Goal: Task Accomplishment & Management: Use online tool/utility

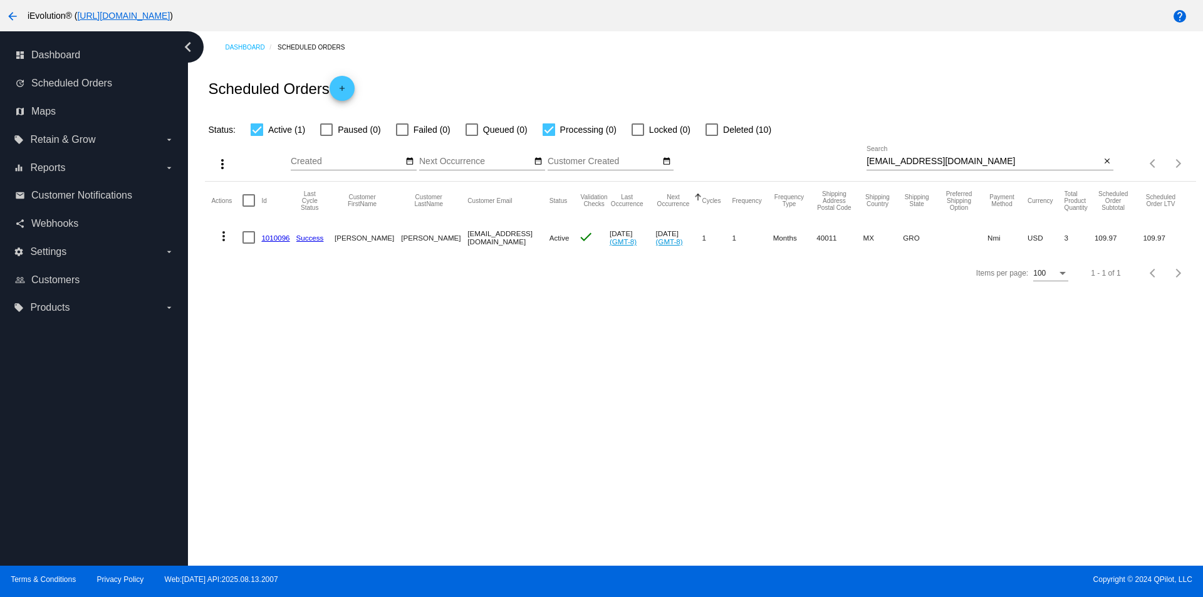
click at [867, 158] on div "close" at bounding box center [1106, 161] width 13 height 13
click at [867, 161] on button "close" at bounding box center [1106, 161] width 13 height 13
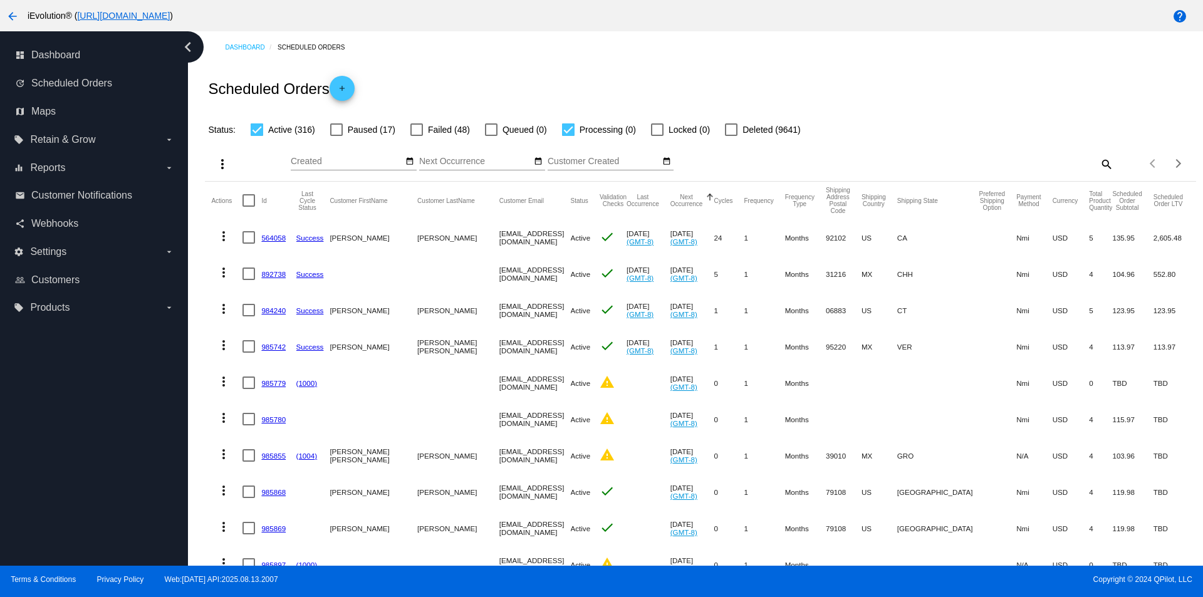
click at [867, 163] on mat-icon "search" at bounding box center [1106, 163] width 15 height 19
click at [867, 160] on input "Search" at bounding box center [990, 162] width 247 height 10
click at [867, 167] on mat-icon "search" at bounding box center [1106, 163] width 15 height 19
click at [867, 162] on input "Search" at bounding box center [990, 162] width 247 height 10
paste input "[EMAIL_ADDRESS][DOMAIN_NAME]"
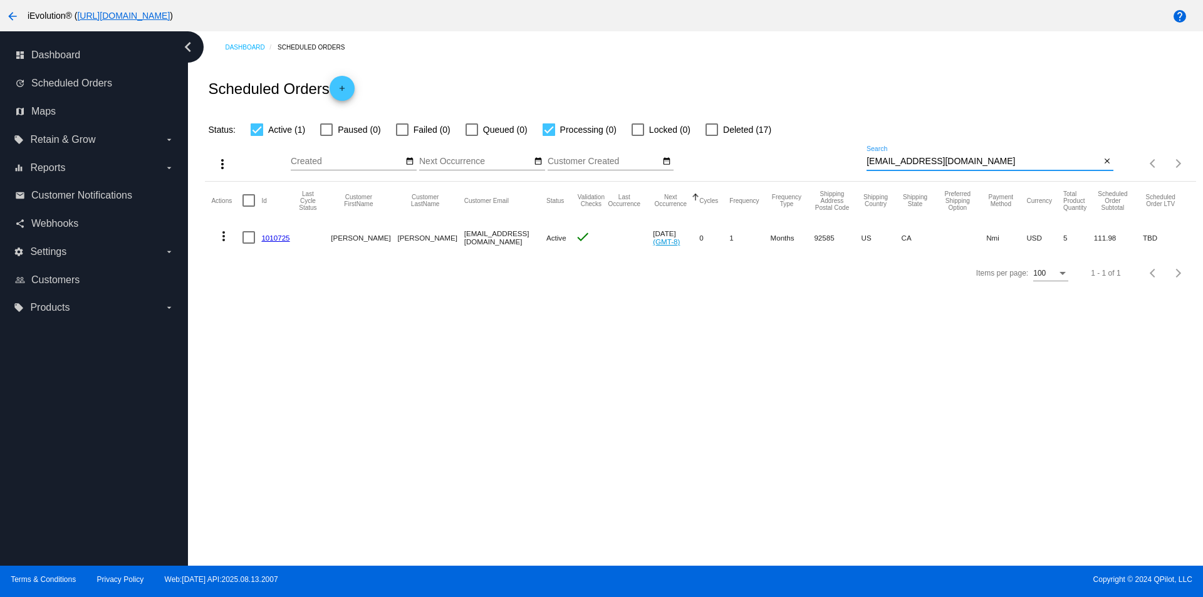
type input "[EMAIL_ADDRESS][DOMAIN_NAME]"
click at [219, 243] on mat-icon "more_vert" at bounding box center [223, 236] width 15 height 15
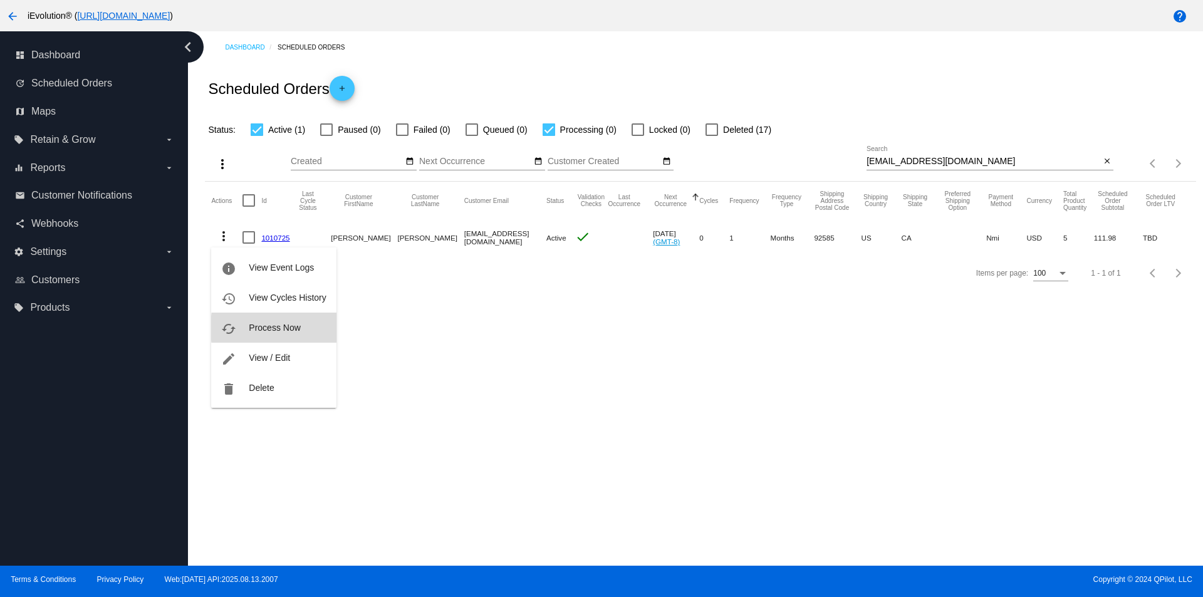
click at [320, 328] on button "cached Process Now" at bounding box center [273, 328] width 125 height 30
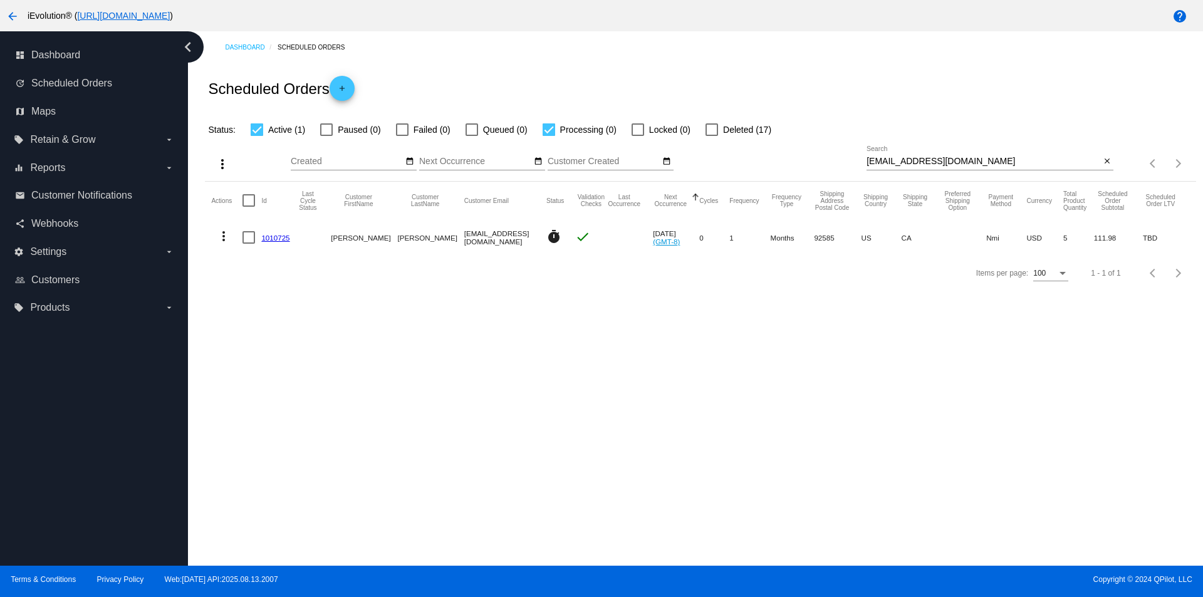
click at [281, 237] on link "1010725" at bounding box center [275, 238] width 28 height 8
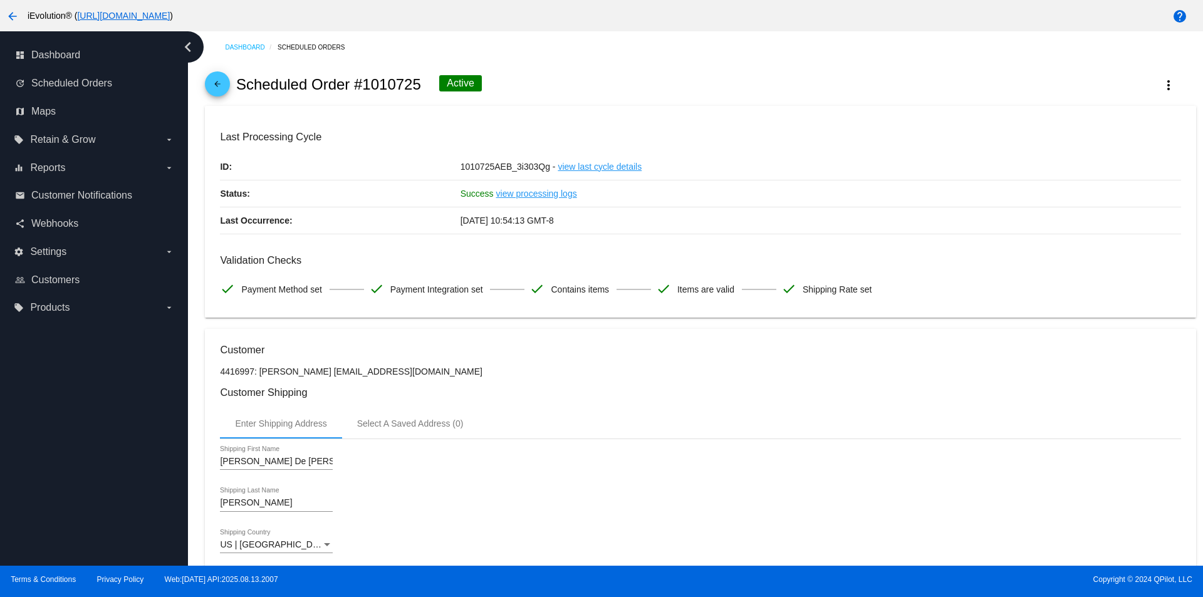
click at [224, 86] on mat-icon "arrow_back" at bounding box center [217, 87] width 15 height 15
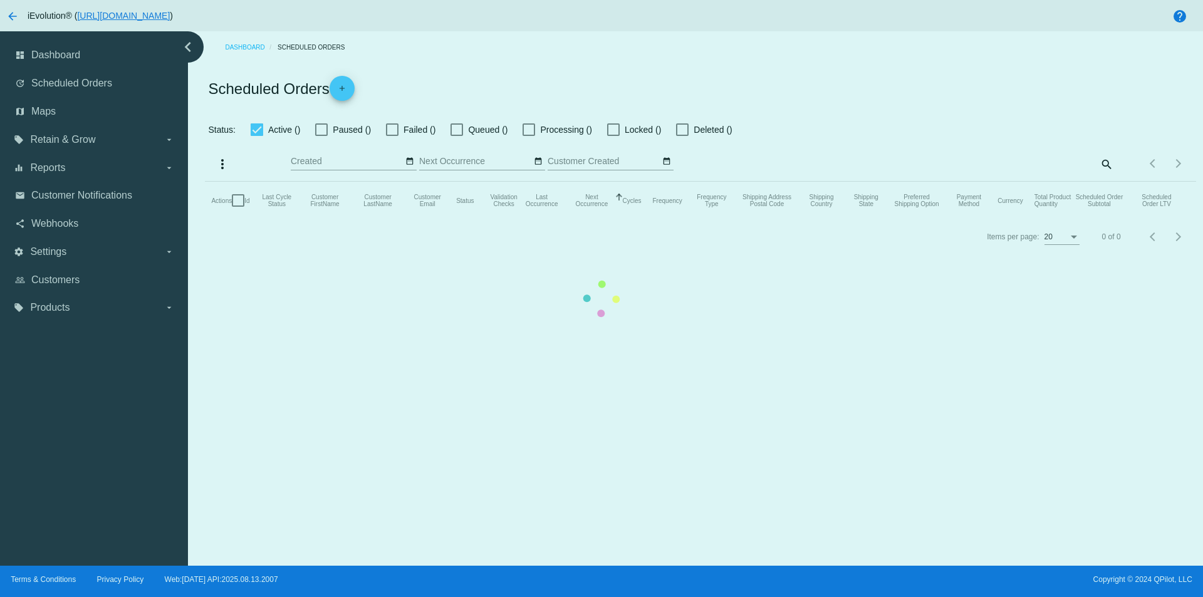
checkbox input "true"
